Goal: Information Seeking & Learning: Check status

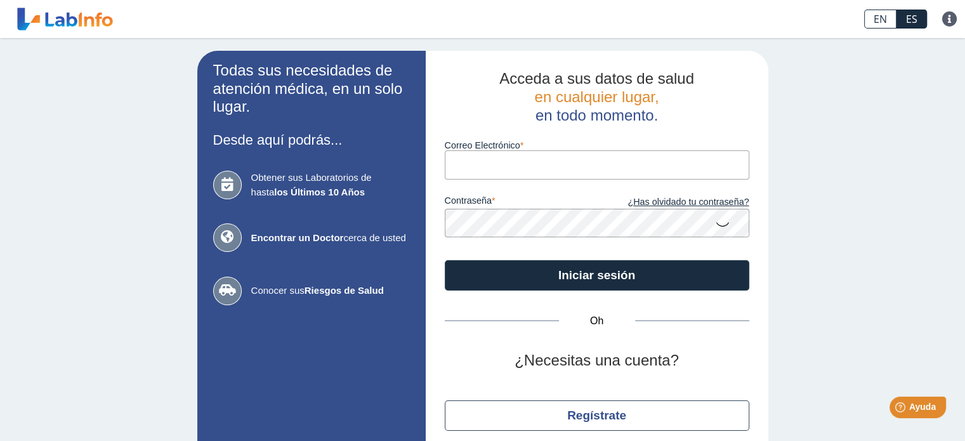
click at [678, 164] on input "Correo Electrónico" at bounding box center [597, 164] width 305 height 29
type input "[PERSON_NAME][EMAIL_ADDRESS][PERSON_NAME][DOMAIN_NAME]"
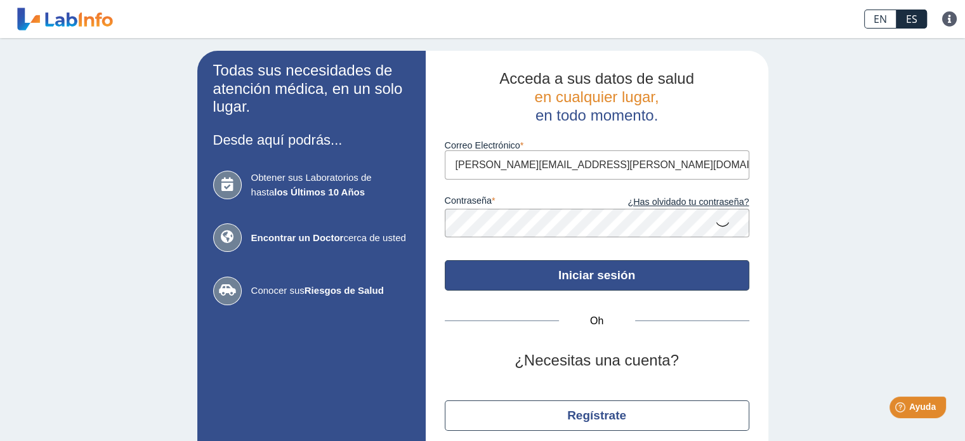
click at [571, 279] on font "Iniciar sesión" at bounding box center [596, 274] width 77 height 13
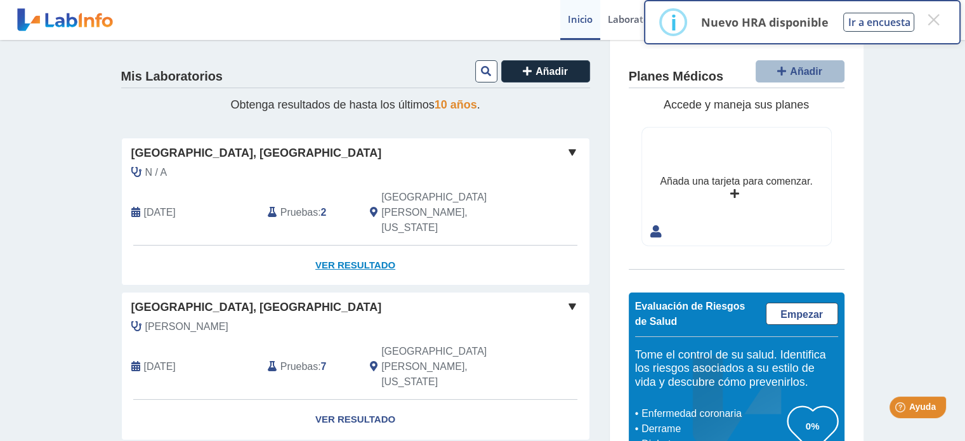
click at [336, 259] on font "Ver resultado" at bounding box center [355, 264] width 80 height 11
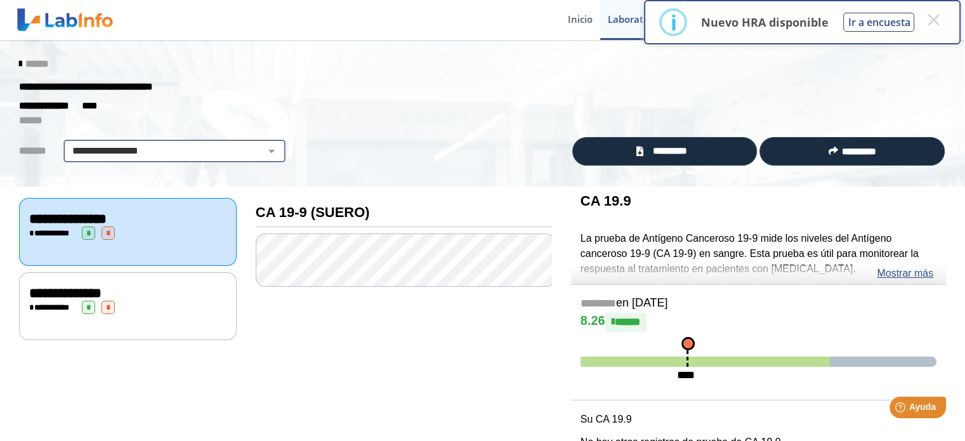
click at [96, 155] on select "**********" at bounding box center [174, 150] width 214 height 15
click at [114, 148] on select "**********" at bounding box center [174, 150] width 214 height 15
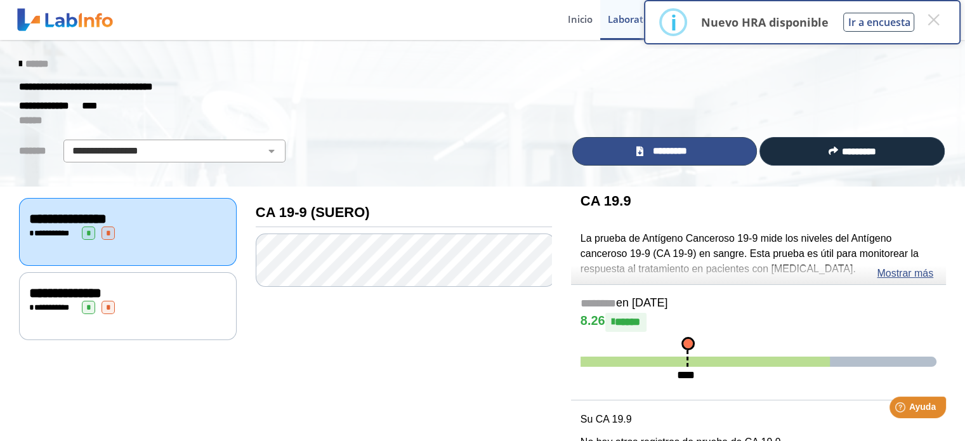
click at [657, 150] on font "*********" at bounding box center [670, 151] width 34 height 10
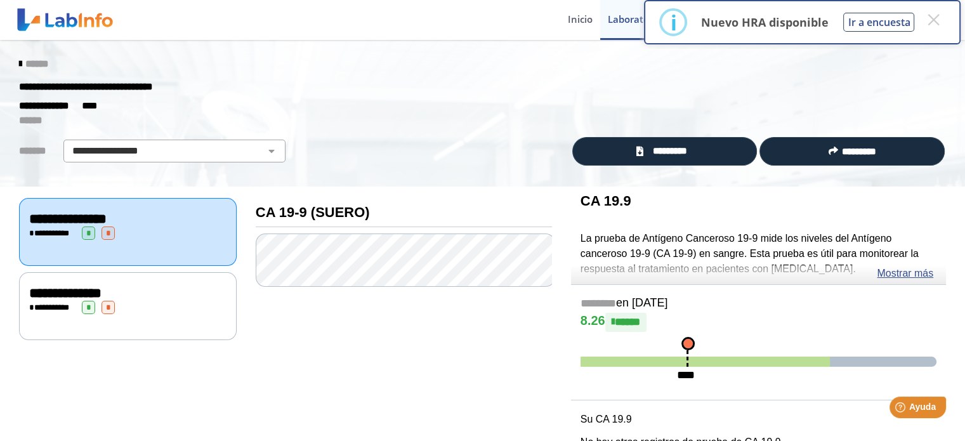
click at [19, 65] on icon at bounding box center [20, 64] width 3 height 10
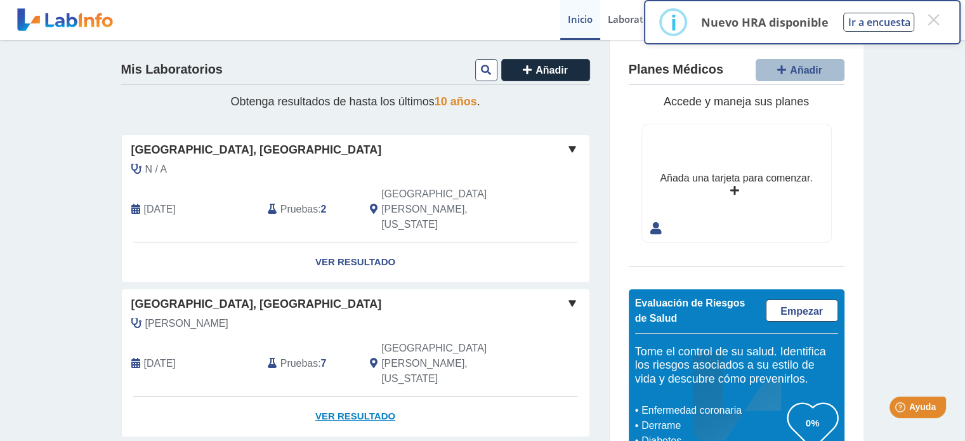
click at [324, 410] on font "Ver resultado" at bounding box center [355, 415] width 80 height 11
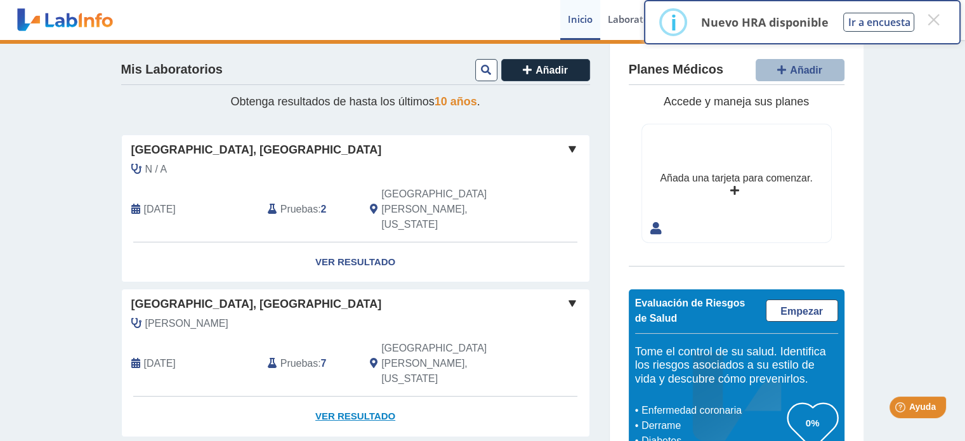
click at [358, 410] on font "Ver resultado" at bounding box center [355, 415] width 80 height 11
click at [342, 410] on font "Ver resultado" at bounding box center [355, 415] width 80 height 11
click at [358, 410] on font "Ver resultado" at bounding box center [355, 415] width 80 height 11
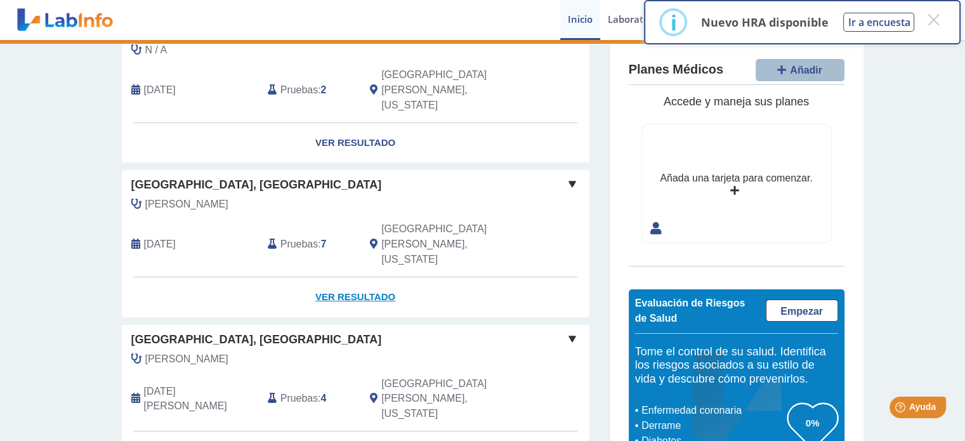
scroll to position [127, 0]
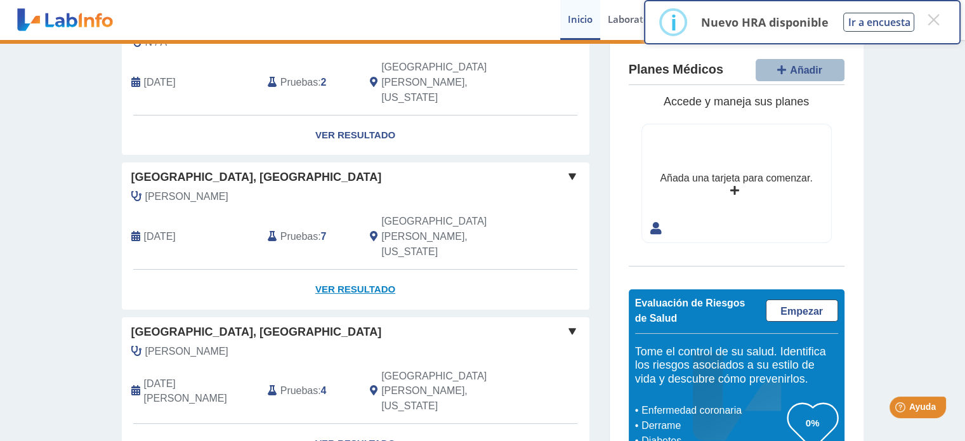
click at [351, 284] on font "Ver resultado" at bounding box center [355, 289] width 80 height 11
click at [327, 162] on div "Hospital Metropolitano, Río Piedras Ramírez, Yurizam 4 de octubre de 2025 Prueb…" at bounding box center [356, 215] width 468 height 107
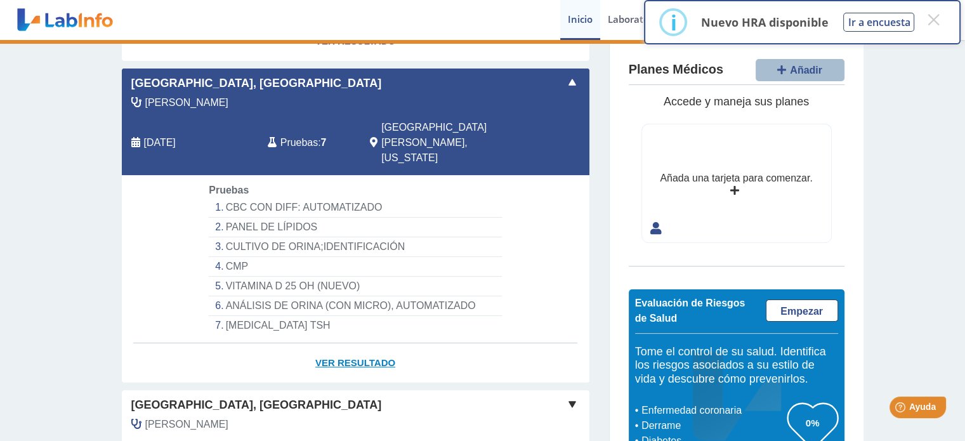
scroll to position [221, 0]
click at [339, 357] on font "Ver resultado" at bounding box center [355, 362] width 80 height 11
click at [361, 343] on link "Ver resultado" at bounding box center [356, 363] width 468 height 40
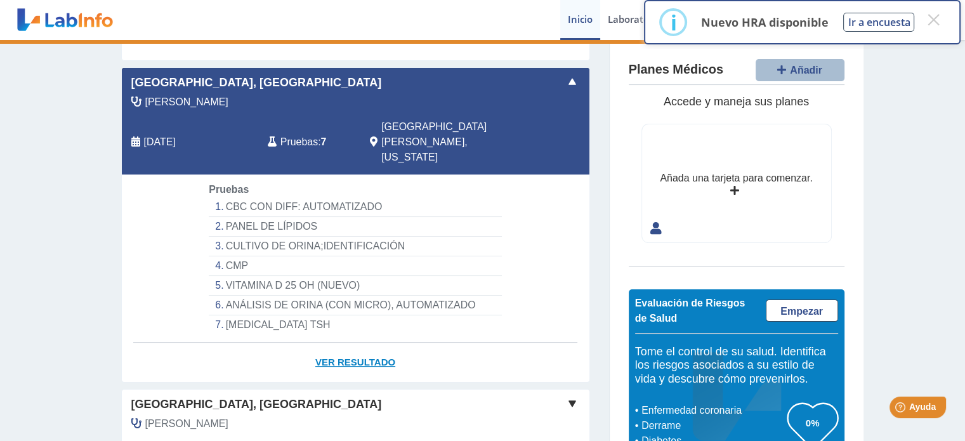
click at [361, 343] on link "Ver resultado" at bounding box center [356, 363] width 468 height 40
click at [362, 357] on font "Ver resultado" at bounding box center [355, 362] width 80 height 11
click at [364, 357] on font "Ver resultado" at bounding box center [355, 362] width 80 height 11
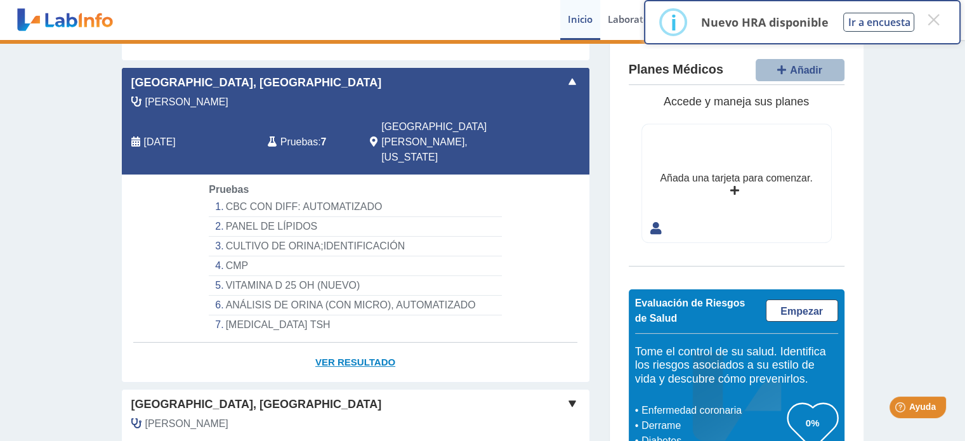
click at [364, 357] on font "Ver resultado" at bounding box center [355, 362] width 80 height 11
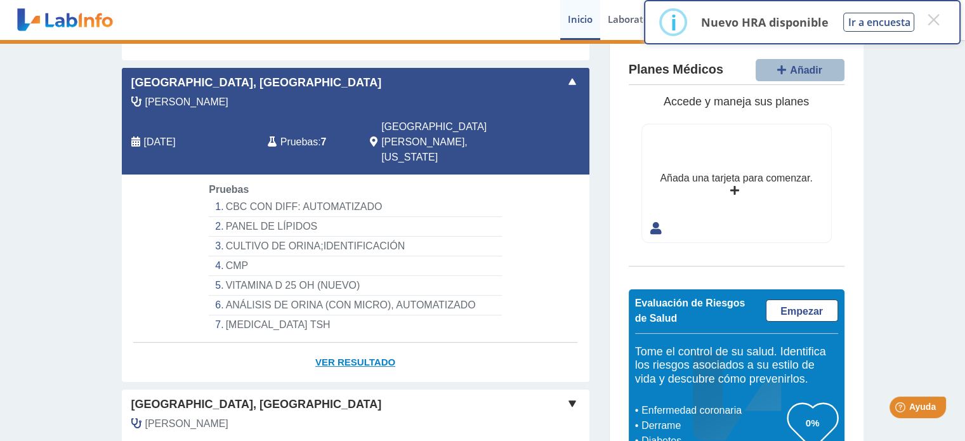
click at [364, 357] on font "Ver resultado" at bounding box center [355, 362] width 80 height 11
drag, startPoint x: 364, startPoint y: 297, endPoint x: 348, endPoint y: 296, distance: 15.2
click at [348, 357] on font "Ver resultado" at bounding box center [355, 362] width 80 height 11
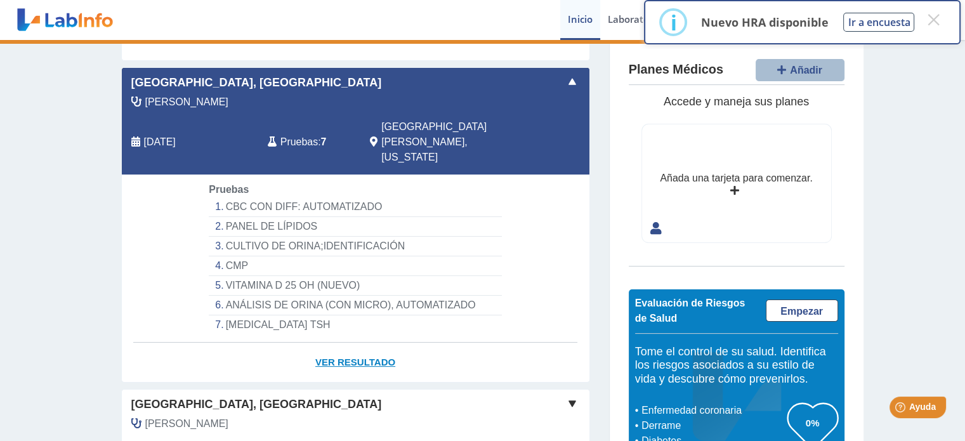
click at [348, 357] on font "Ver resultado" at bounding box center [355, 362] width 80 height 11
click at [355, 357] on font "Ver resultado" at bounding box center [355, 362] width 80 height 11
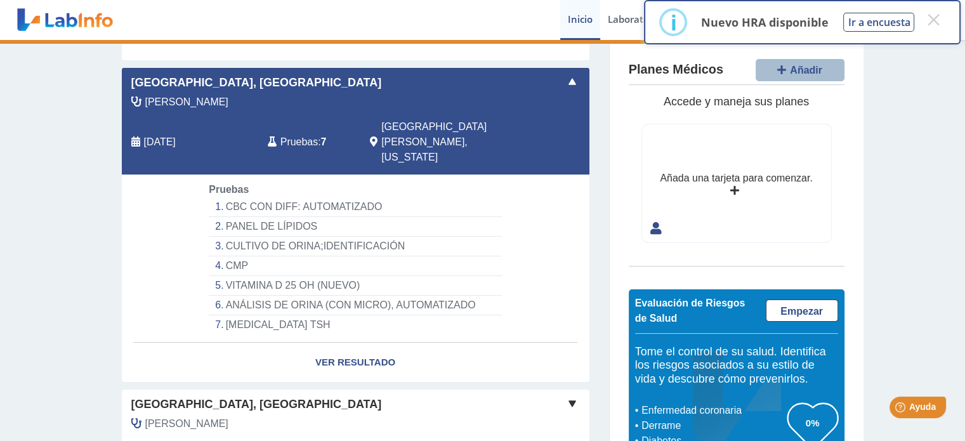
click at [243, 199] on font "CBC CON DIFF: AUTOMATIZADO" at bounding box center [304, 206] width 157 height 15
click at [360, 240] on font "CULTIVO DE ORINA;IDENTIFICACIÓN" at bounding box center [315, 245] width 179 height 11
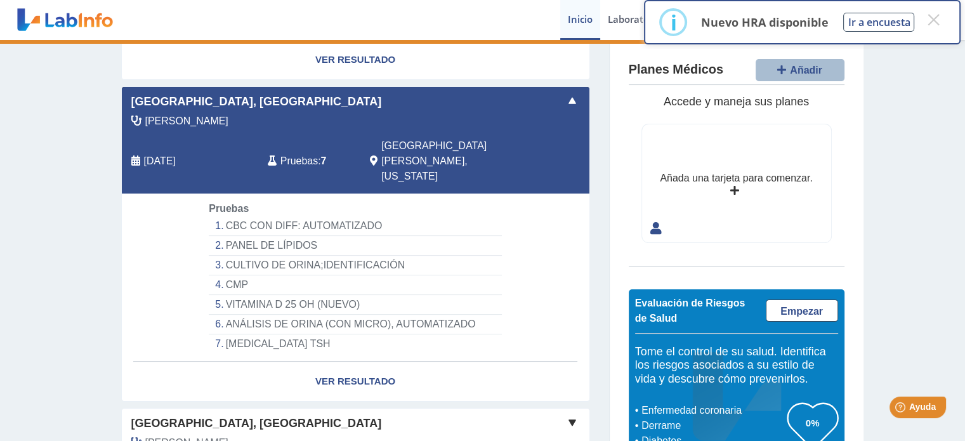
scroll to position [213, 0]
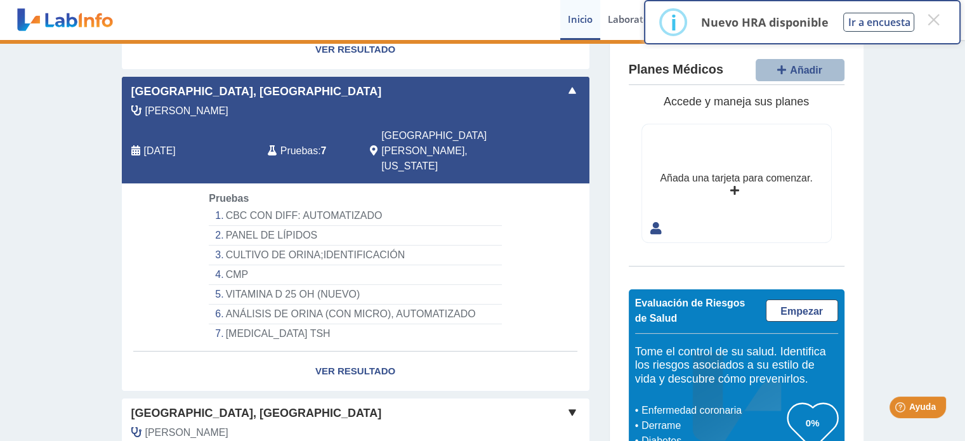
click at [286, 85] on font "Hospital Metropolitano, Río Piedras" at bounding box center [256, 91] width 251 height 13
click at [570, 83] on span at bounding box center [572, 90] width 15 height 15
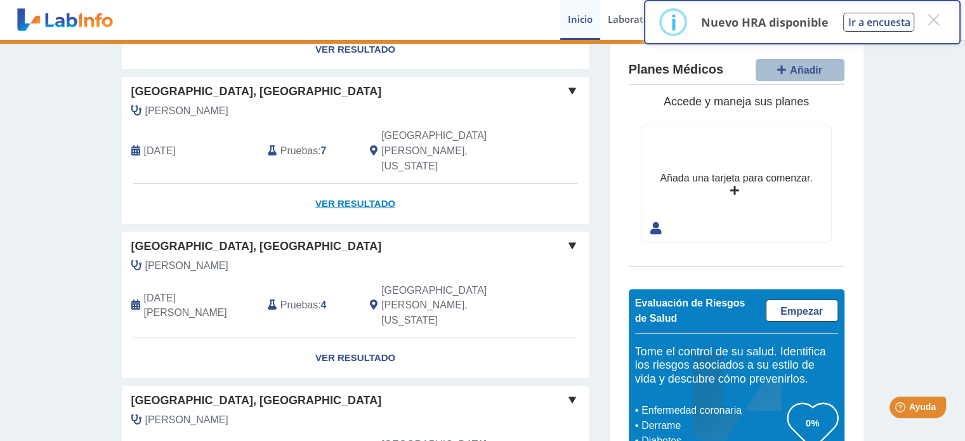
click at [371, 198] on font "Ver resultado" at bounding box center [355, 203] width 80 height 11
click at [331, 198] on font "Ver resultado" at bounding box center [355, 203] width 80 height 11
click at [321, 145] on font "7" at bounding box center [324, 150] width 6 height 11
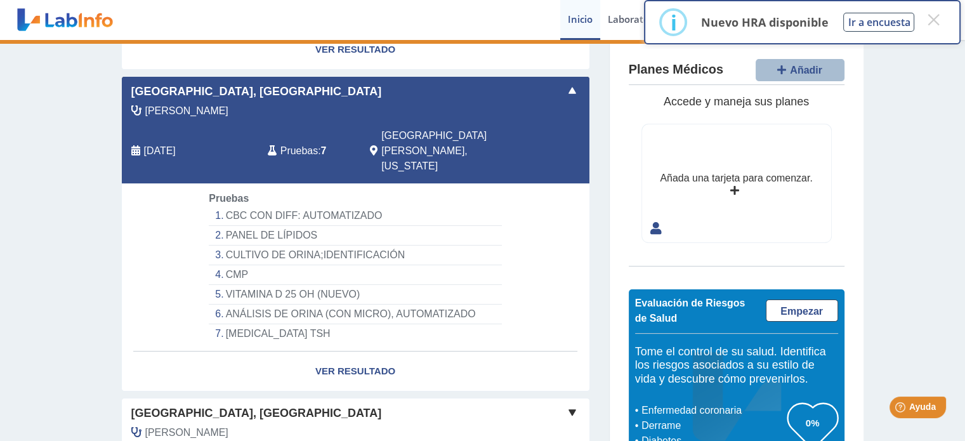
click at [566, 83] on span at bounding box center [572, 90] width 15 height 15
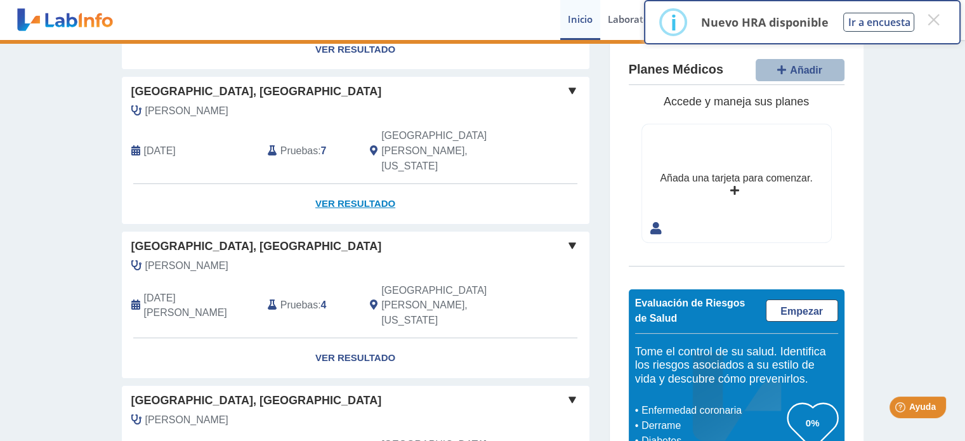
click at [360, 198] on font "Ver resultado" at bounding box center [355, 203] width 80 height 11
click at [349, 198] on font "Ver resultado" at bounding box center [355, 203] width 80 height 11
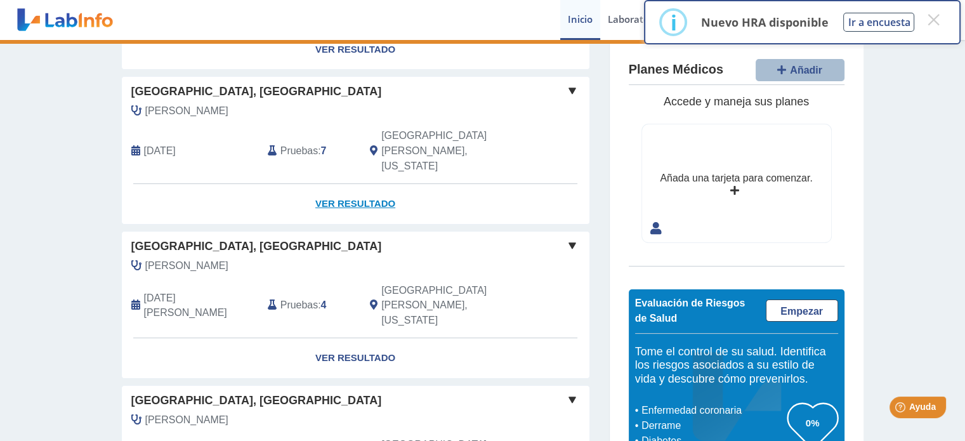
click at [365, 198] on font "Ver resultado" at bounding box center [355, 203] width 80 height 11
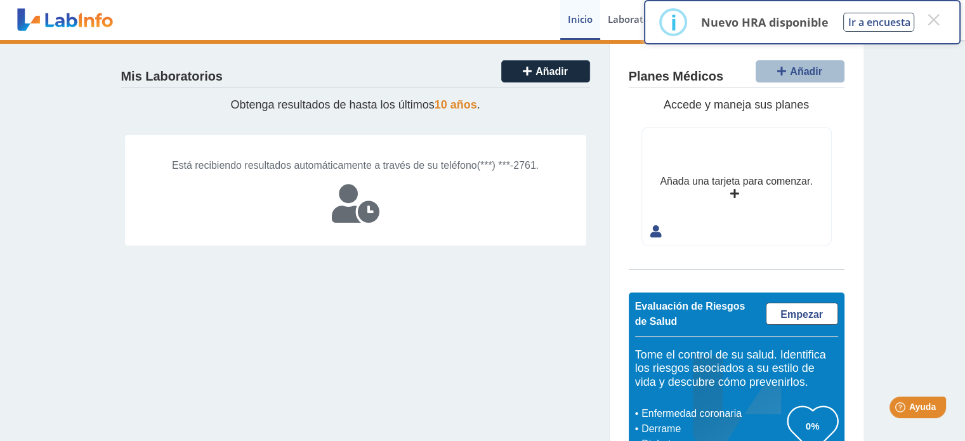
click at [353, 205] on icon at bounding box center [356, 204] width 48 height 38
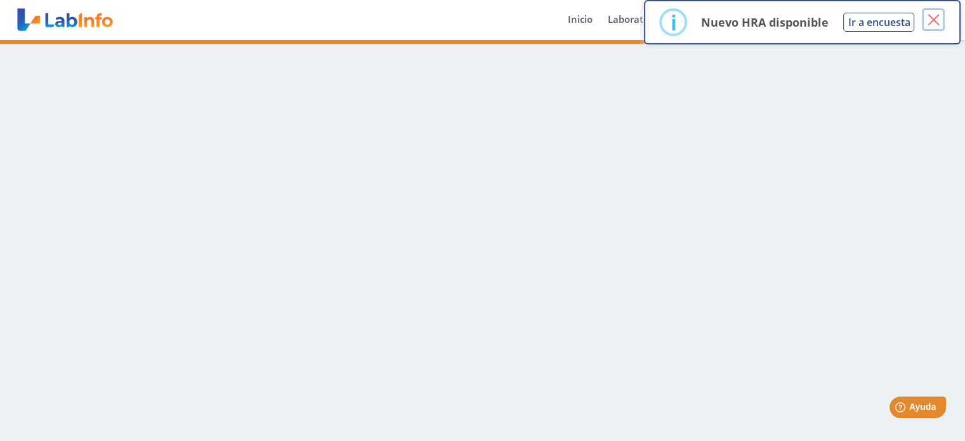
click at [936, 15] on font "×" at bounding box center [934, 20] width 16 height 32
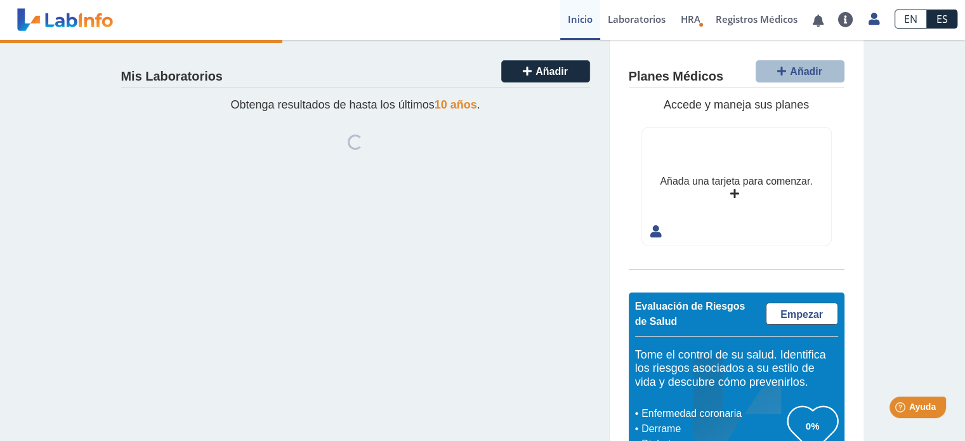
click at [447, 102] on font "10 años" at bounding box center [456, 104] width 43 height 13
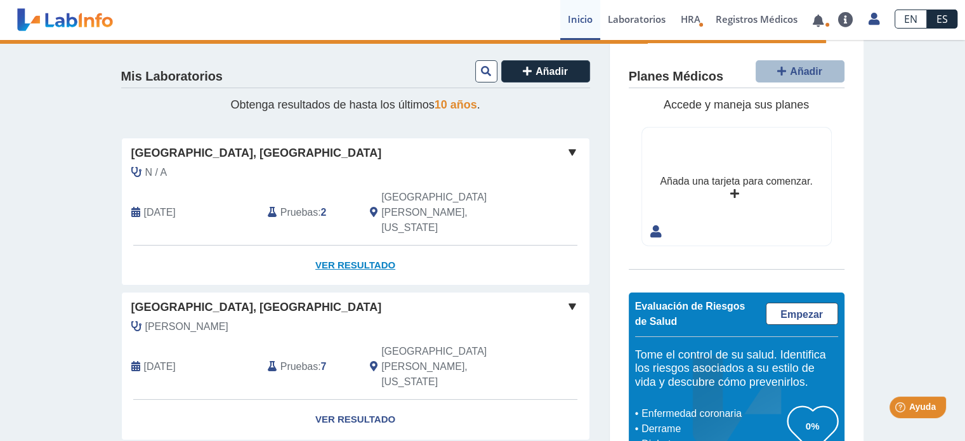
click at [335, 259] on font "Ver resultado" at bounding box center [355, 264] width 80 height 11
click at [308, 157] on font "Hospital Metropolitano, Río Piedras" at bounding box center [256, 153] width 251 height 13
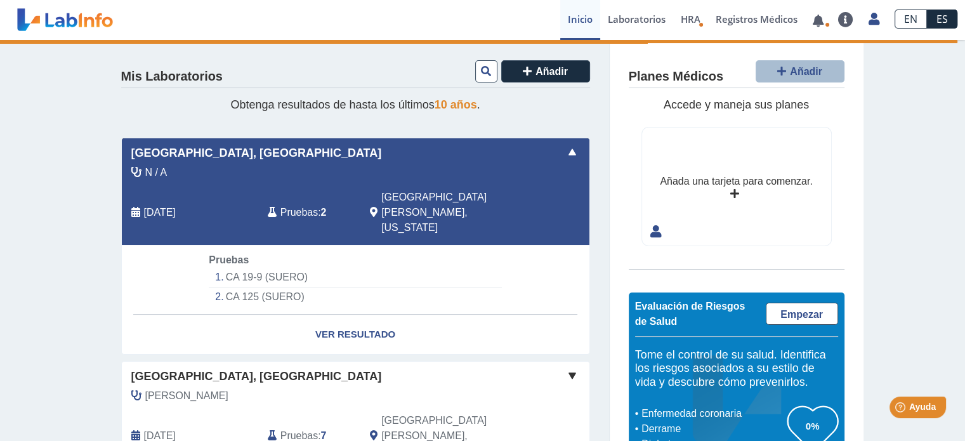
click at [566, 148] on span at bounding box center [572, 152] width 15 height 15
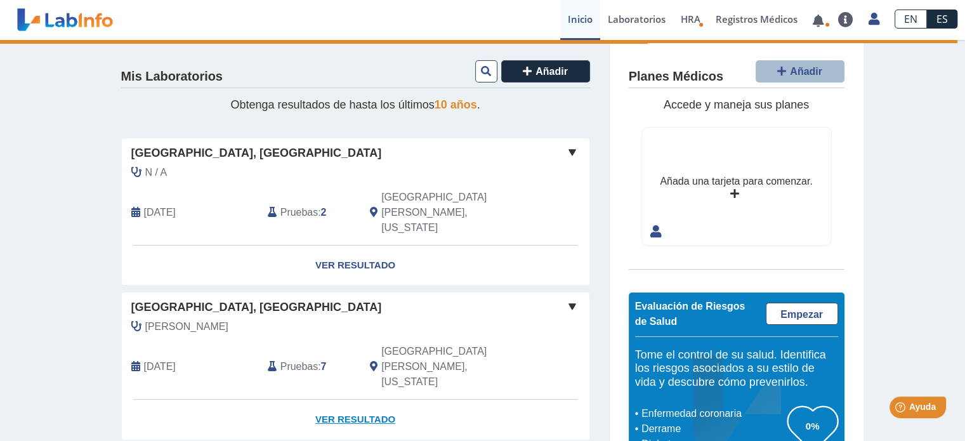
click at [365, 414] on font "Ver resultado" at bounding box center [355, 419] width 80 height 11
click at [373, 414] on font "Ver resultado" at bounding box center [355, 419] width 80 height 11
click at [568, 299] on span at bounding box center [572, 306] width 15 height 15
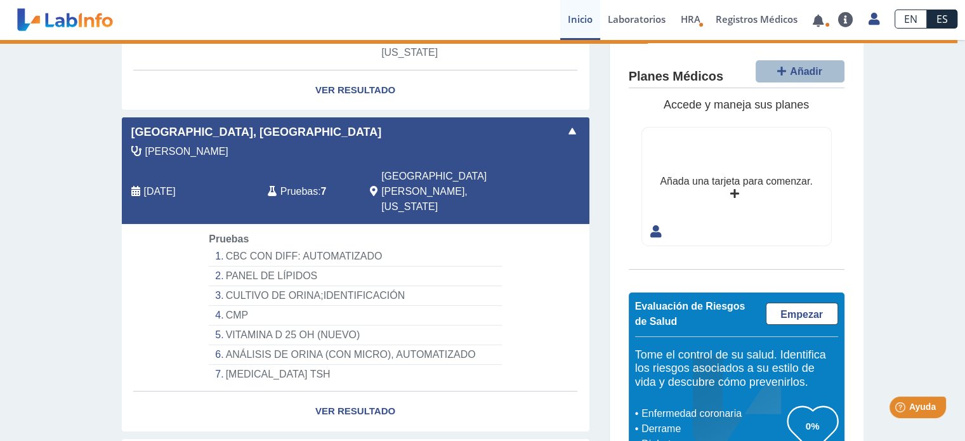
scroll to position [177, 0]
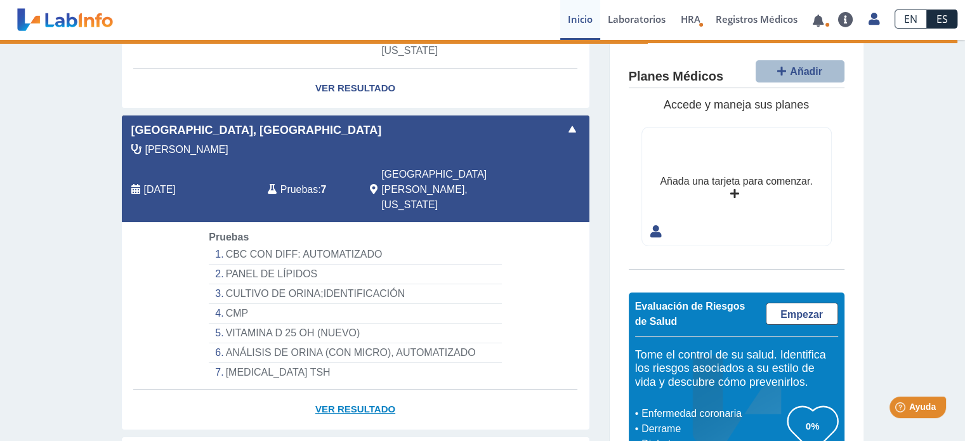
click at [360, 404] on font "Ver resultado" at bounding box center [355, 409] width 80 height 11
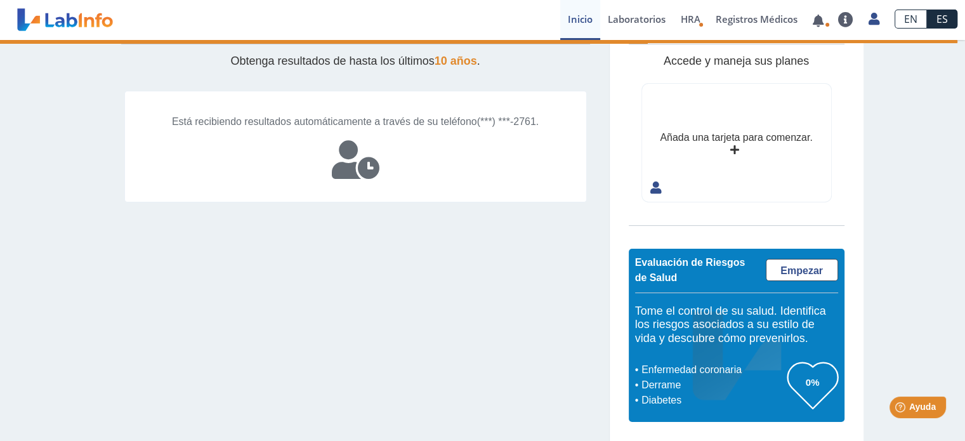
scroll to position [43, 0]
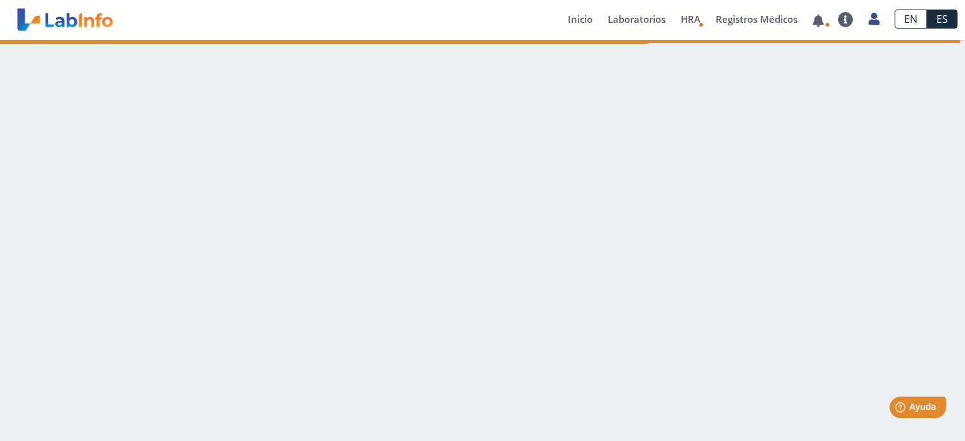
click at [849, 59] on router-outlet at bounding box center [482, 59] width 761 height 38
drag, startPoint x: 957, startPoint y: 38, endPoint x: 974, endPoint y: 36, distance: 17.2
click at [964, 36] on html "Laboratorio de referencia inmunológica envió nuevos resultados de laboratorio P…" at bounding box center [482, 220] width 965 height 441
click at [631, 15] on font "Laboratorios" at bounding box center [637, 19] width 58 height 13
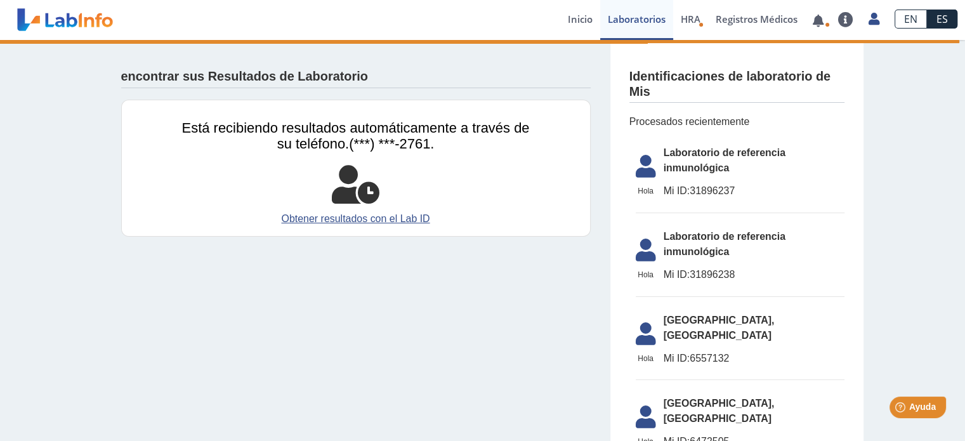
click at [744, 398] on font "Hospital Metropolitano, Río Piedras" at bounding box center [719, 411] width 111 height 26
click at [704, 436] on font "6472505" at bounding box center [709, 441] width 39 height 11
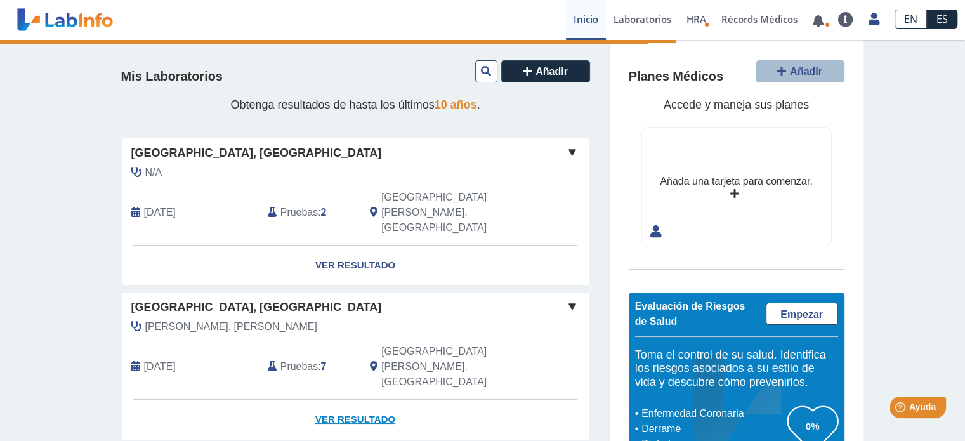
click at [355, 400] on link "Ver Resultado" at bounding box center [356, 420] width 468 height 40
click at [345, 400] on link "Ver Resultado" at bounding box center [356, 420] width 468 height 40
click at [570, 299] on span at bounding box center [572, 306] width 15 height 15
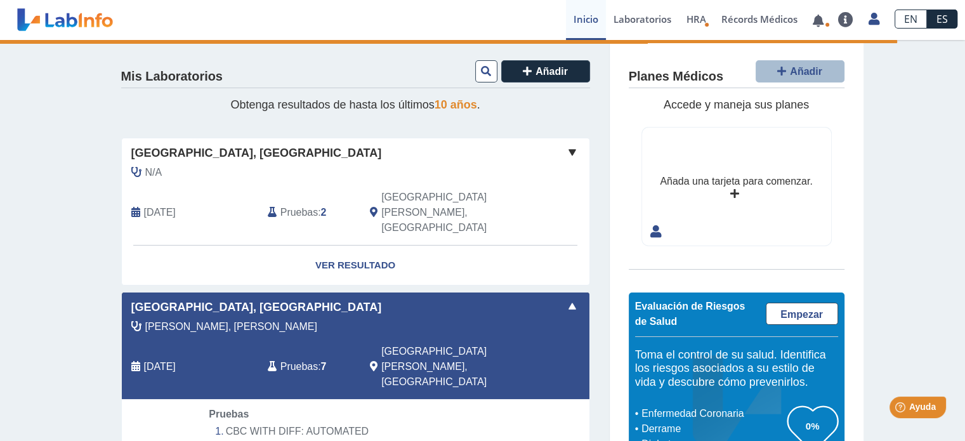
click at [411, 422] on li "CBC WITH DIFF: AUTOMATED" at bounding box center [355, 432] width 292 height 20
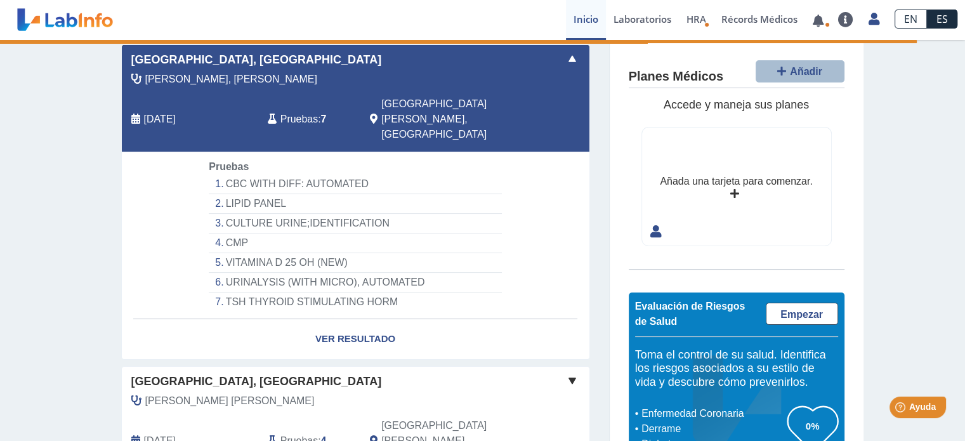
scroll to position [248, 0]
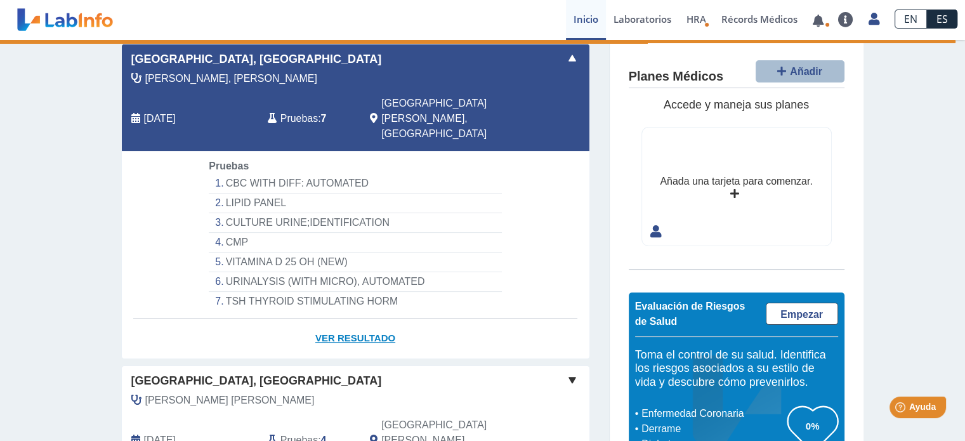
click at [334, 318] on link "Ver Resultado" at bounding box center [356, 338] width 468 height 40
click at [335, 318] on link "Ver Resultado" at bounding box center [356, 338] width 468 height 40
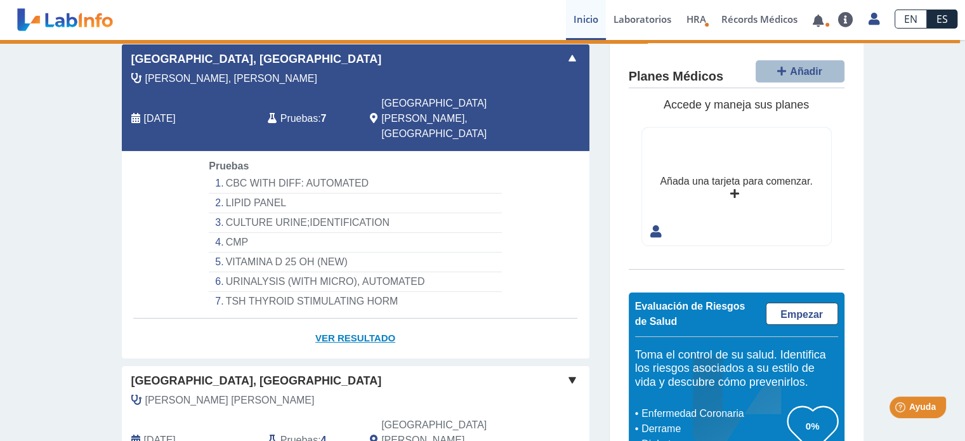
click at [335, 318] on link "Ver Resultado" at bounding box center [356, 338] width 468 height 40
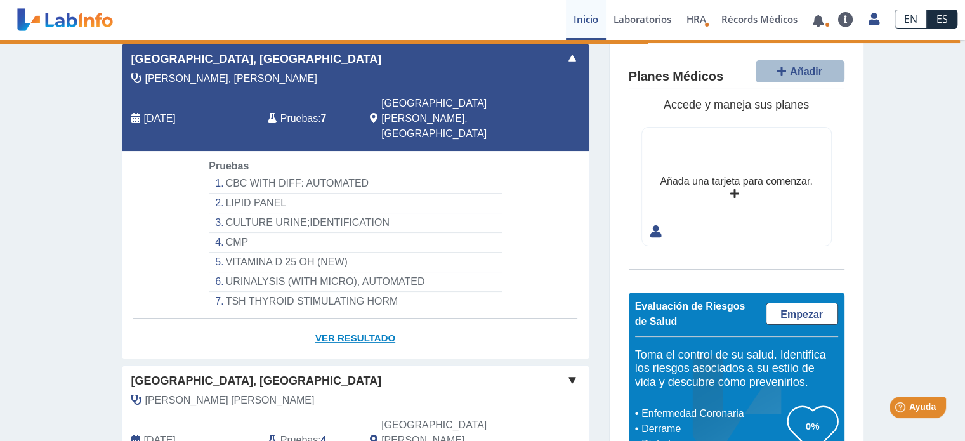
click at [335, 318] on link "Ver Resultado" at bounding box center [356, 338] width 468 height 40
